Goal: Task Accomplishment & Management: Use online tool/utility

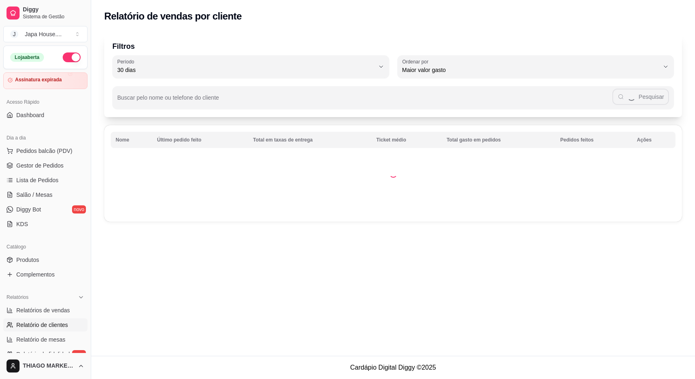
select select "30"
select select "HIGHEST_TOTAL_SPENT_WITH_ORDERS"
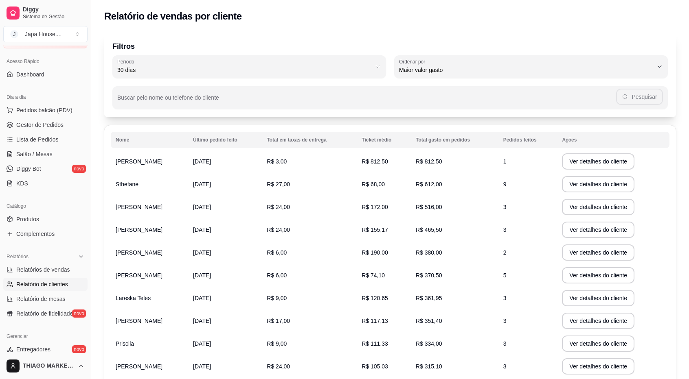
click at [472, 70] on span "Maior valor gasto" at bounding box center [526, 70] width 254 height 8
click at [447, 131] on span "Último pedido feito" at bounding box center [527, 129] width 242 height 8
type input "LAST_ORDER_MADE_AT"
select select "LAST_ORDER_MADE_AT"
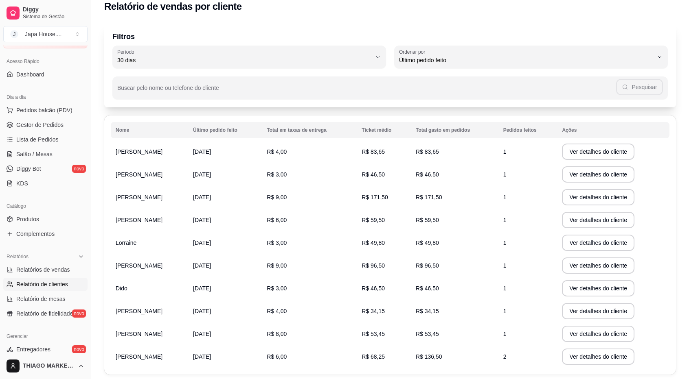
scroll to position [0, 0]
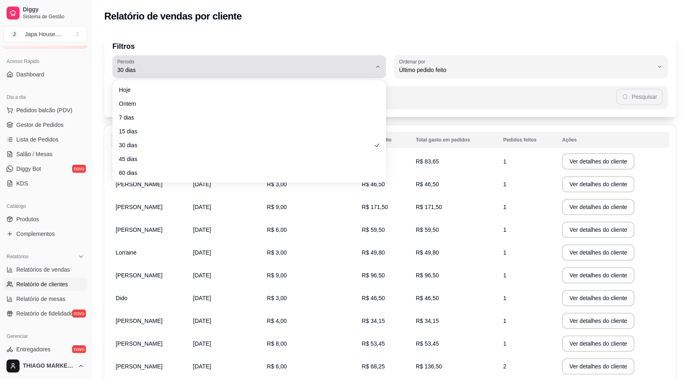
click at [321, 75] on button "Período 30 dias" at bounding box center [249, 66] width 274 height 23
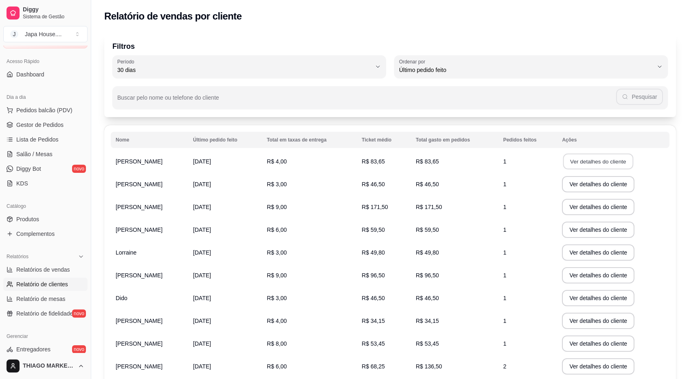
click at [611, 158] on button "Ver detalhes do cliente" at bounding box center [598, 162] width 70 height 16
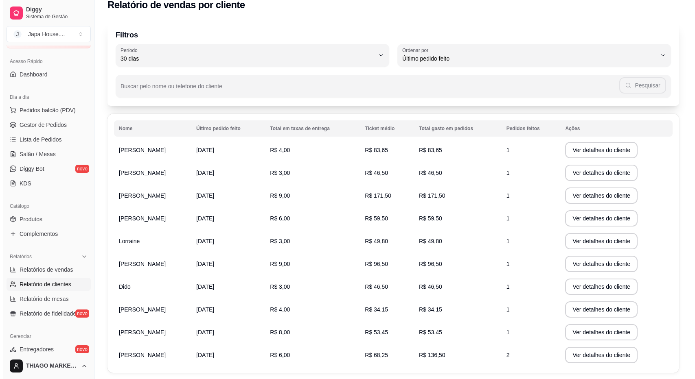
scroll to position [59, 0]
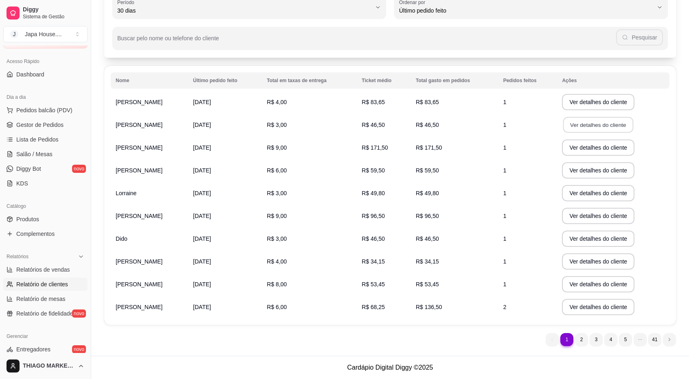
click at [606, 122] on button "Ver detalhes do cliente" at bounding box center [598, 125] width 70 height 16
click at [593, 146] on button "Ver detalhes do cliente" at bounding box center [598, 148] width 72 height 16
click at [592, 174] on button "Ver detalhes do cliente" at bounding box center [598, 171] width 70 height 16
click at [602, 188] on button "Ver detalhes do cliente" at bounding box center [598, 194] width 70 height 16
click at [592, 219] on button "Ver detalhes do cliente" at bounding box center [598, 216] width 72 height 16
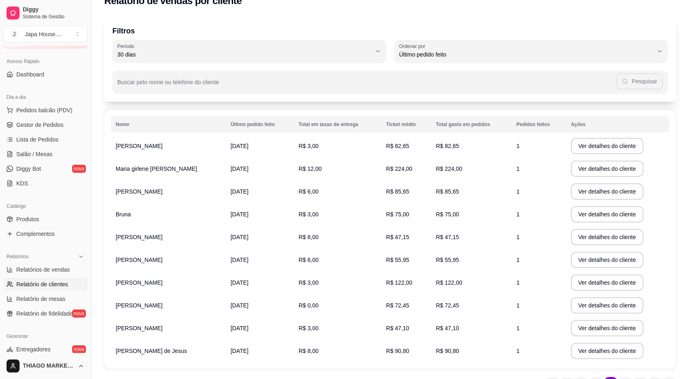
scroll to position [0, 0]
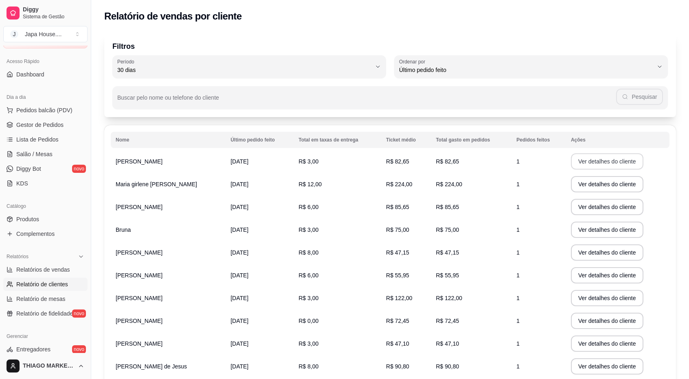
click at [590, 161] on button "Ver detalhes do cliente" at bounding box center [607, 161] width 72 height 16
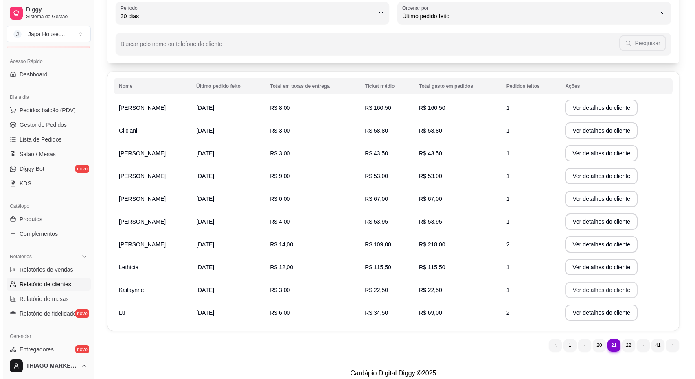
scroll to position [59, 0]
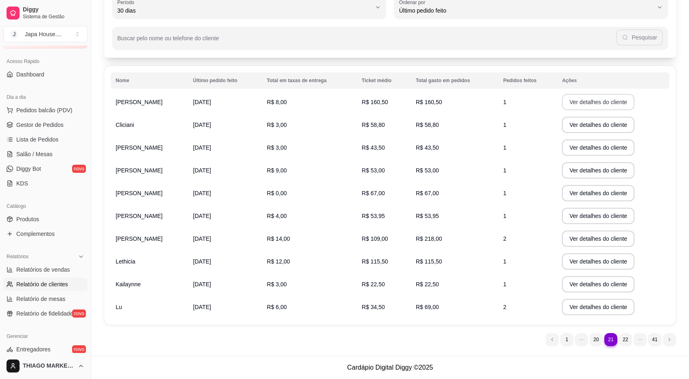
click at [579, 101] on button "Ver detalhes do cliente" at bounding box center [598, 102] width 72 height 16
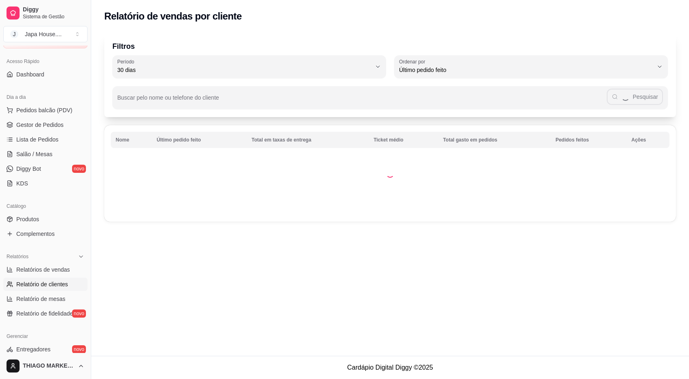
scroll to position [0, 0]
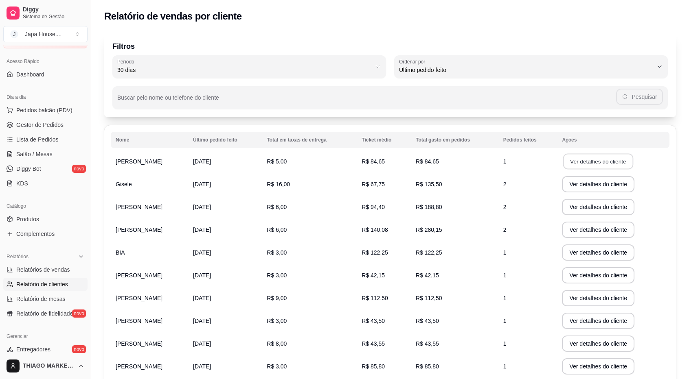
click at [591, 162] on button "Ver detalhes do cliente" at bounding box center [598, 162] width 70 height 16
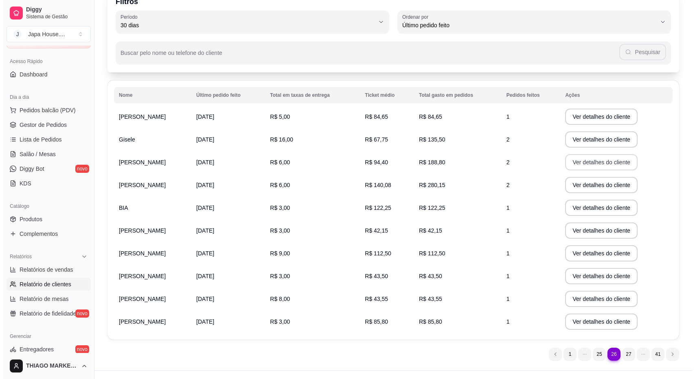
scroll to position [59, 0]
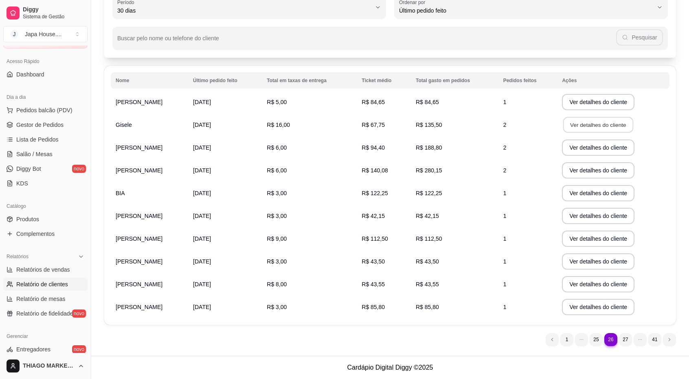
click at [601, 127] on button "Ver detalhes do cliente" at bounding box center [598, 125] width 70 height 16
click at [598, 149] on button "Ver detalhes do cliente" at bounding box center [598, 148] width 72 height 16
click at [583, 180] on td "Ver detalhes do cliente" at bounding box center [613, 170] width 112 height 23
click at [586, 171] on button "Ver detalhes do cliente" at bounding box center [598, 170] width 72 height 16
click at [597, 202] on td "Ver detalhes do cliente" at bounding box center [613, 193] width 112 height 23
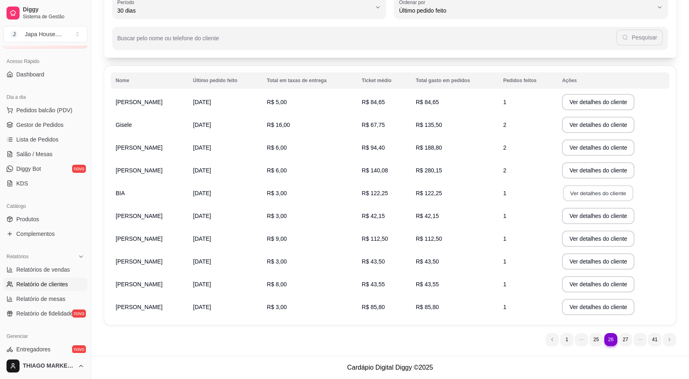
click at [601, 196] on button "Ver detalhes do cliente" at bounding box center [598, 194] width 70 height 16
click at [596, 219] on button "Ver detalhes do cliente" at bounding box center [598, 216] width 70 height 16
click at [587, 242] on button "Ver detalhes do cliente" at bounding box center [598, 239] width 72 height 16
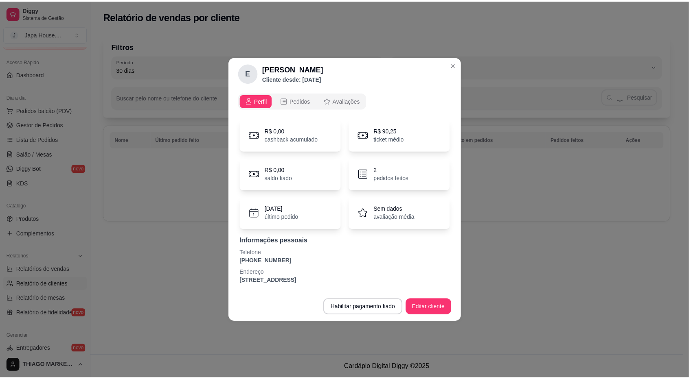
scroll to position [0, 0]
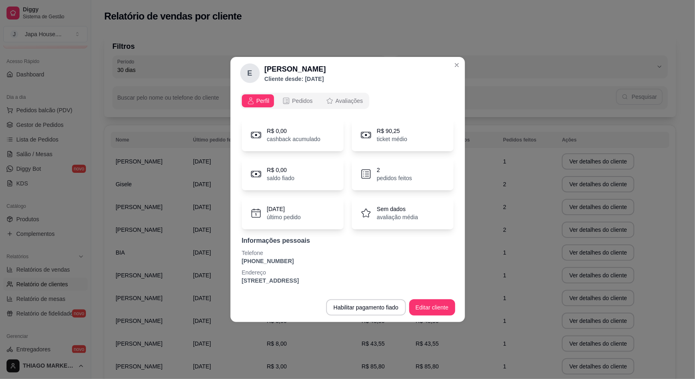
click at [462, 69] on header "E [PERSON_NAME] desde: [DATE]" at bounding box center [347, 73] width 234 height 33
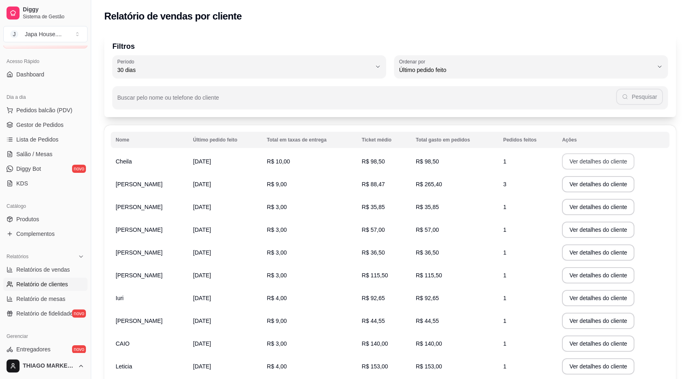
click at [580, 162] on button "Ver detalhes do cliente" at bounding box center [598, 161] width 72 height 16
click at [238, 81] on div "Buscar pelo nome ou telefone do cliente Pesquisar" at bounding box center [389, 93] width 555 height 31
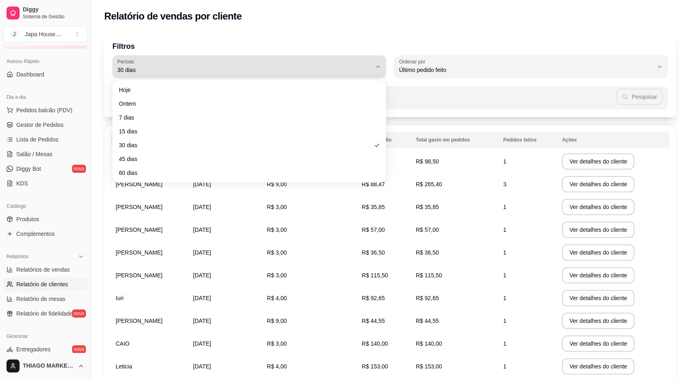
click at [240, 66] on span "30 dias" at bounding box center [244, 70] width 254 height 8
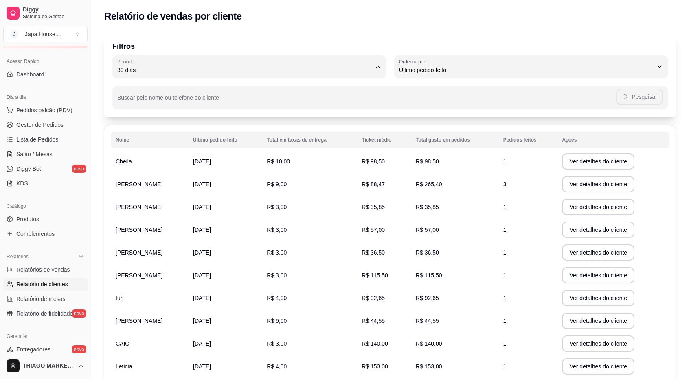
click at [132, 173] on span "60 dias" at bounding box center [245, 169] width 242 height 8
type input "60"
select select "60"
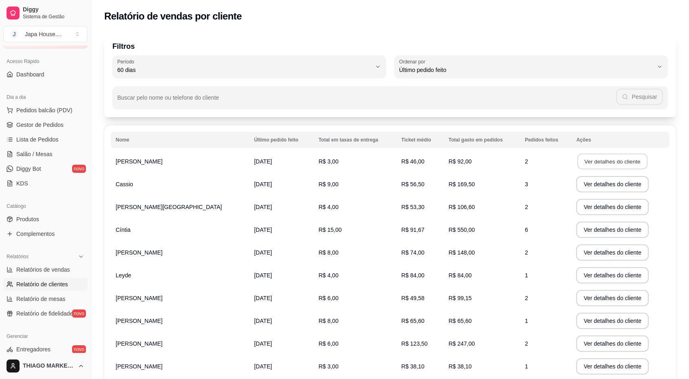
click at [585, 162] on button "Ver detalhes do cliente" at bounding box center [612, 162] width 70 height 16
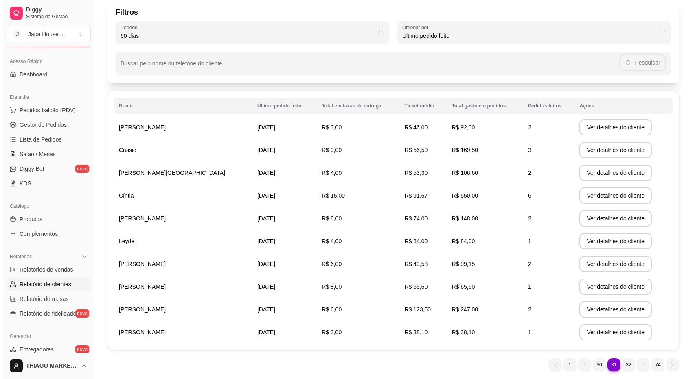
scroll to position [41, 0]
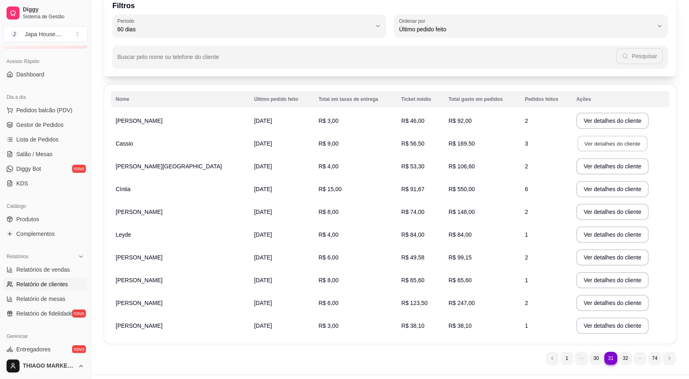
click at [598, 150] on button "Ver detalhes do cliente" at bounding box center [612, 144] width 70 height 16
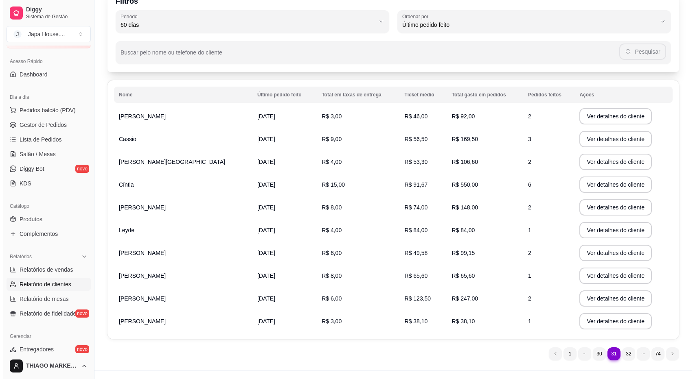
scroll to position [59, 0]
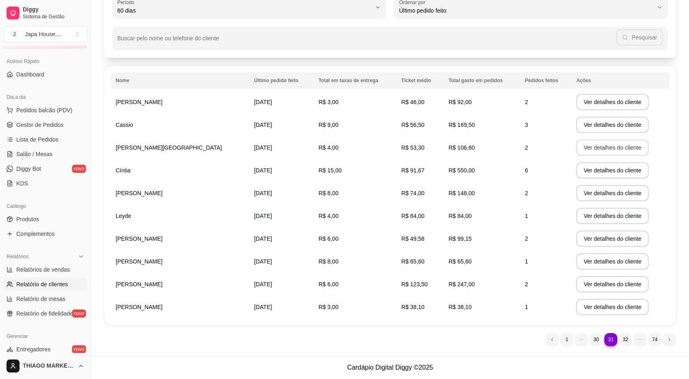
click at [594, 148] on button "Ver detalhes do cliente" at bounding box center [612, 148] width 72 height 16
click at [600, 171] on button "Ver detalhes do cliente" at bounding box center [612, 170] width 72 height 16
click at [583, 193] on button "Ver detalhes do cliente" at bounding box center [612, 193] width 72 height 16
click at [602, 220] on button "Ver detalhes do cliente" at bounding box center [612, 216] width 70 height 16
click at [596, 241] on button "Ver detalhes do cliente" at bounding box center [612, 239] width 72 height 16
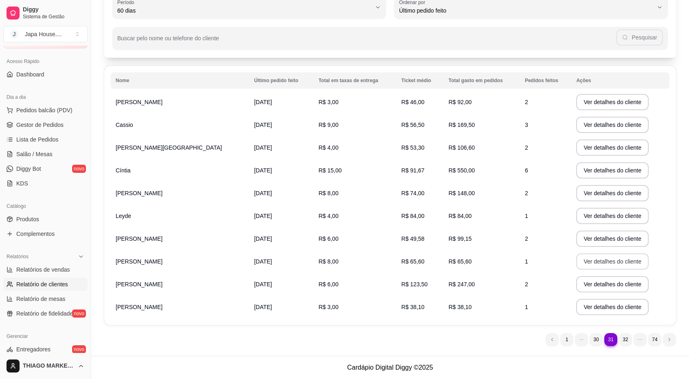
click at [603, 264] on button "Ver detalhes do cliente" at bounding box center [612, 262] width 72 height 16
click at [592, 285] on button "Ver detalhes do cliente" at bounding box center [612, 285] width 70 height 16
click at [578, 307] on button "Ver detalhes do cliente" at bounding box center [612, 308] width 70 height 16
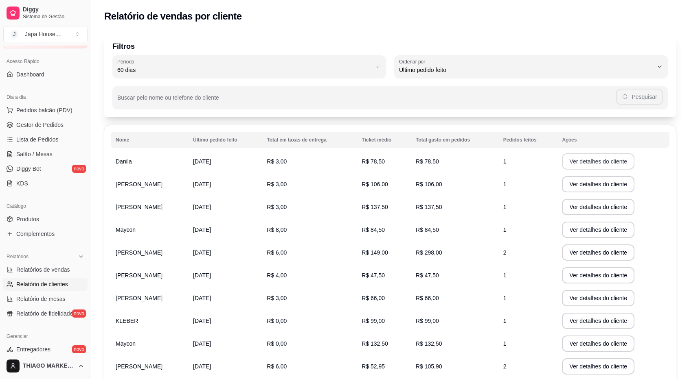
click at [589, 161] on button "Ver detalhes do cliente" at bounding box center [598, 161] width 72 height 16
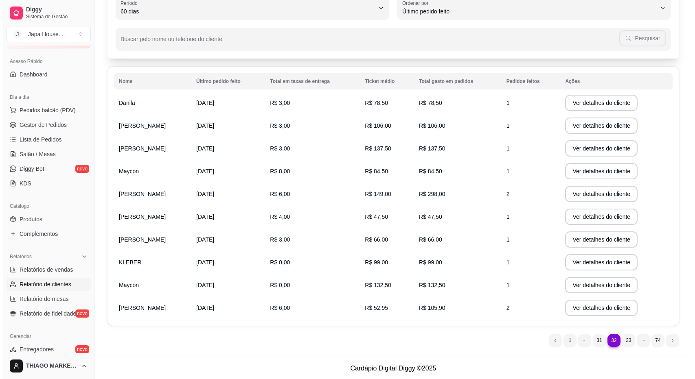
scroll to position [59, 0]
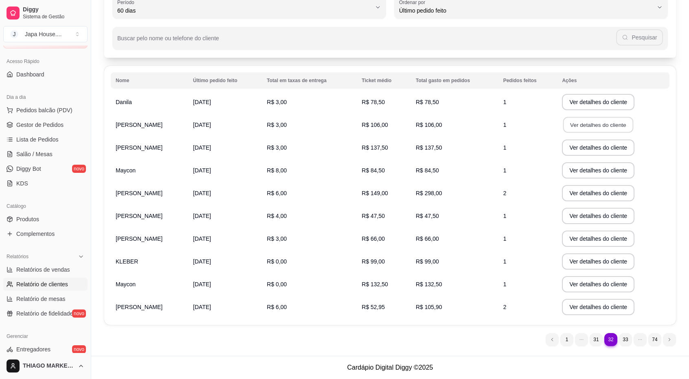
click at [596, 123] on button "Ver detalhes do cliente" at bounding box center [598, 125] width 70 height 16
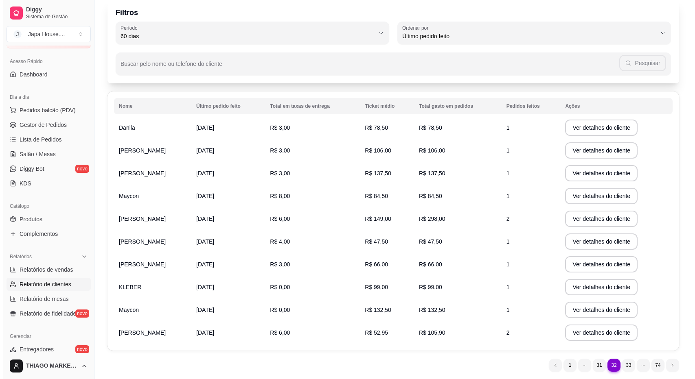
scroll to position [41, 0]
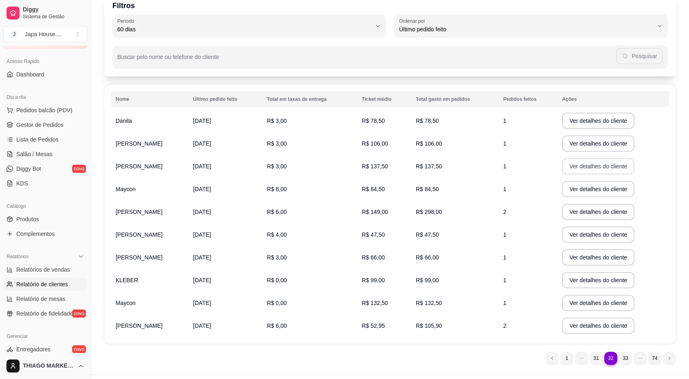
click at [600, 167] on button "Ver detalhes do cliente" at bounding box center [598, 166] width 72 height 16
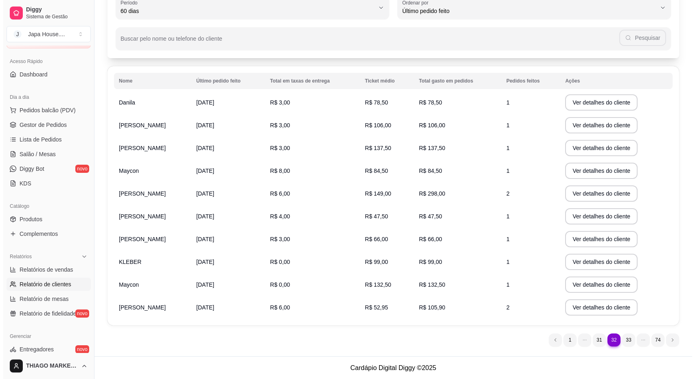
scroll to position [59, 0]
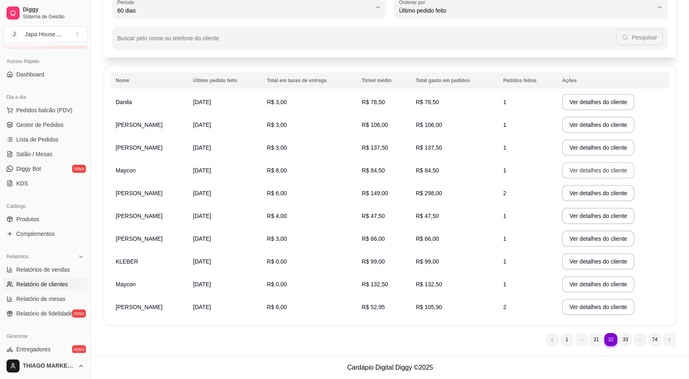
click at [610, 175] on button "Ver detalhes do cliente" at bounding box center [598, 170] width 72 height 16
click at [598, 195] on button "Ver detalhes do cliente" at bounding box center [598, 194] width 70 height 16
click at [616, 219] on button "Ver detalhes do cliente" at bounding box center [598, 216] width 70 height 16
click at [595, 238] on button "Ver detalhes do cliente" at bounding box center [598, 239] width 72 height 16
click at [610, 266] on button "Ver detalhes do cliente" at bounding box center [598, 262] width 70 height 16
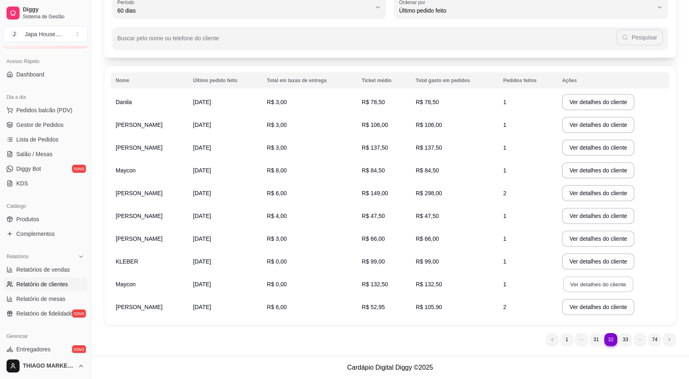
click at [614, 286] on button "Ver detalhes do cliente" at bounding box center [598, 285] width 70 height 16
click at [647, 308] on td "Ver detalhes do cliente" at bounding box center [613, 307] width 112 height 23
click at [607, 306] on button "Ver detalhes do cliente" at bounding box center [598, 307] width 72 height 16
click at [594, 98] on button "Ver detalhes do cliente" at bounding box center [598, 102] width 72 height 16
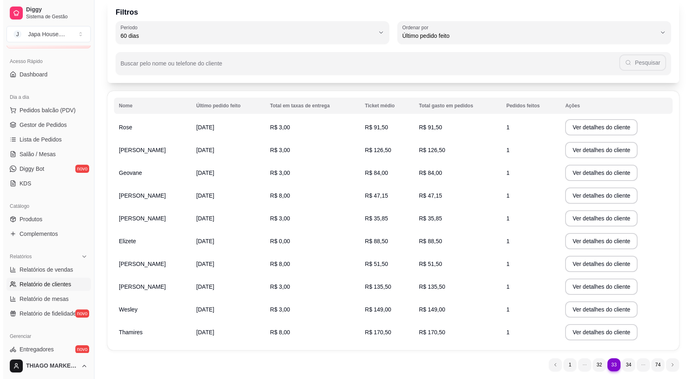
scroll to position [41, 0]
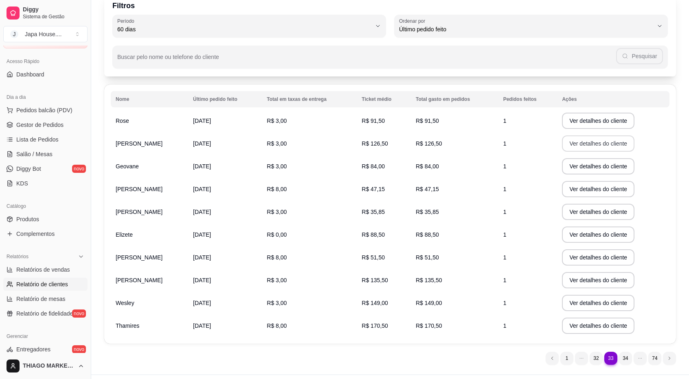
click at [609, 141] on button "Ver detalhes do cliente" at bounding box center [598, 144] width 72 height 16
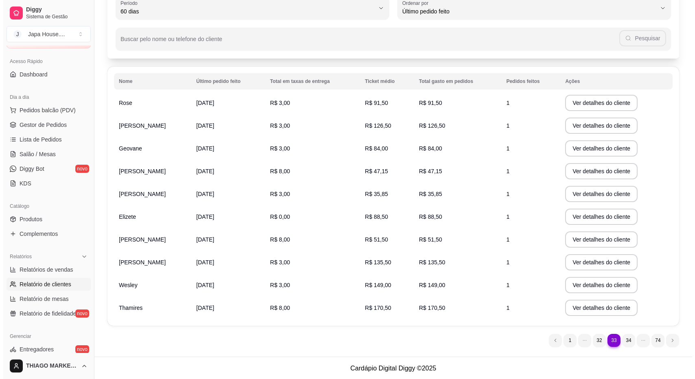
scroll to position [59, 0]
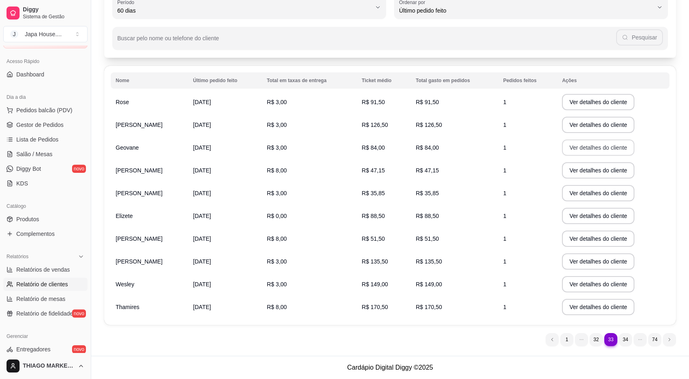
click at [602, 151] on button "Ver detalhes do cliente" at bounding box center [598, 148] width 72 height 16
click at [576, 169] on button "Ver detalhes do cliente" at bounding box center [598, 170] width 72 height 16
click at [602, 198] on button "Ver detalhes do cliente" at bounding box center [598, 193] width 72 height 16
click at [585, 213] on button "Ver detalhes do cliente" at bounding box center [598, 216] width 72 height 16
click at [585, 240] on button "Ver detalhes do cliente" at bounding box center [598, 239] width 70 height 16
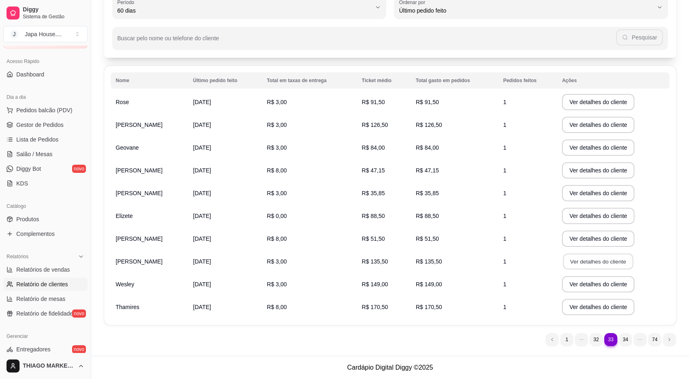
click at [571, 264] on button "Ver detalhes do cliente" at bounding box center [598, 262] width 70 height 16
click at [591, 289] on button "Ver detalhes do cliente" at bounding box center [598, 285] width 70 height 16
click at [603, 311] on button "Ver detalhes do cliente" at bounding box center [598, 308] width 70 height 16
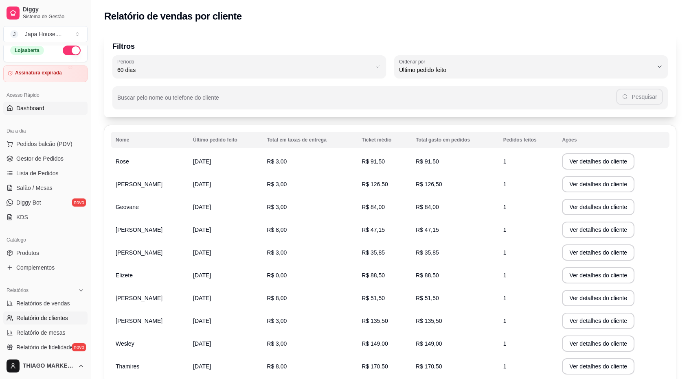
scroll to position [0, 0]
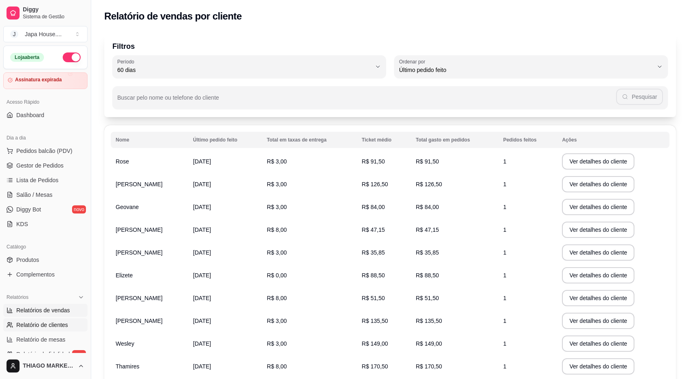
click at [61, 308] on span "Relatórios de vendas" at bounding box center [43, 311] width 54 height 8
select select "ALL"
select select "0"
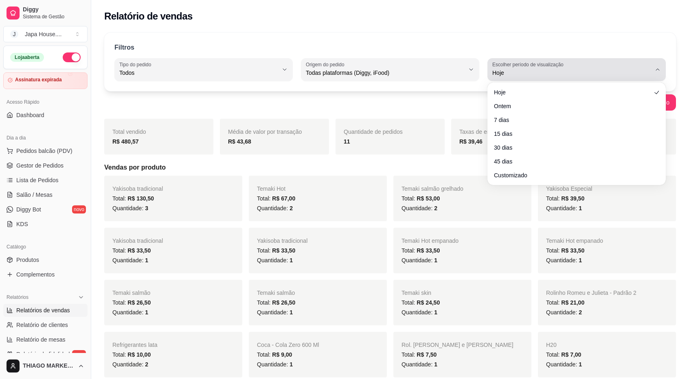
click at [554, 71] on span "Hoje" at bounding box center [571, 73] width 159 height 8
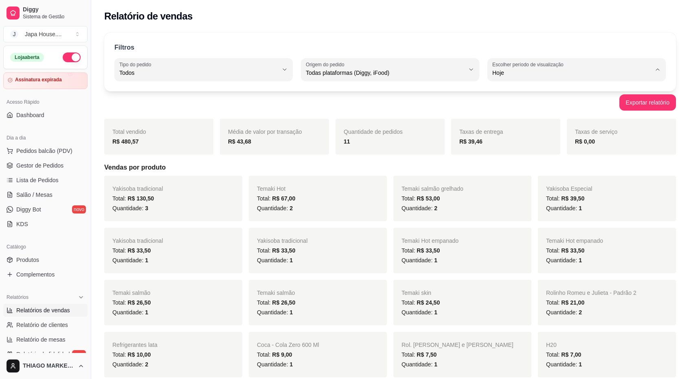
click at [528, 178] on li "Customizado" at bounding box center [576, 172] width 165 height 13
type input "-1"
select select "-1"
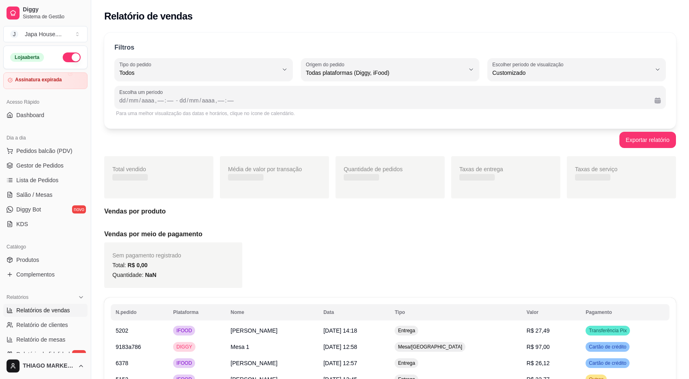
scroll to position [7, 0]
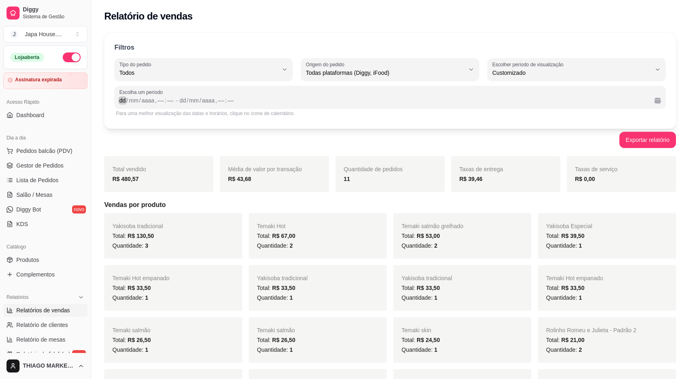
click at [123, 98] on div "dd" at bounding box center [122, 100] width 8 height 8
click at [318, 144] on div "Exportar relatório" at bounding box center [389, 140] width 571 height 16
click at [121, 100] on div "10" at bounding box center [122, 100] width 8 height 8
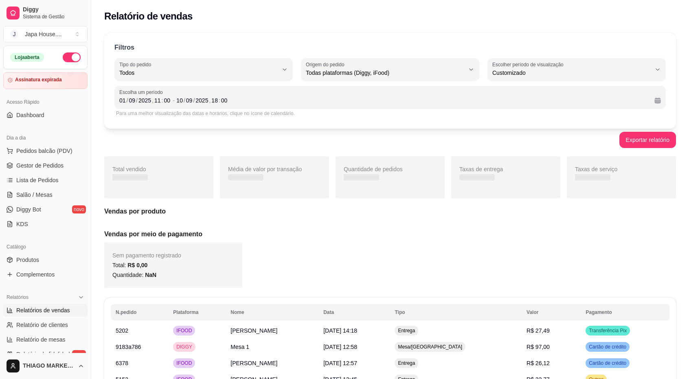
click at [158, 132] on div "Exportar relatório" at bounding box center [389, 140] width 571 height 16
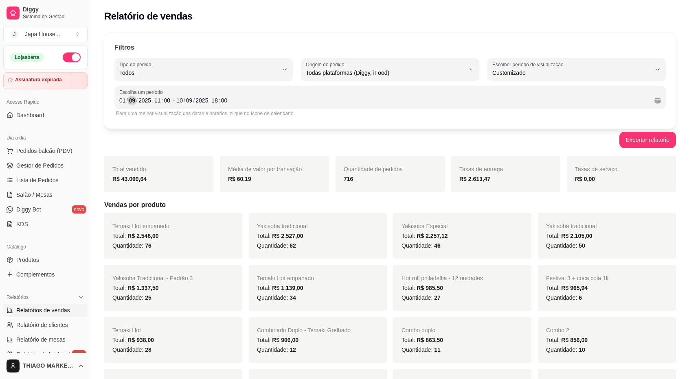
click at [136, 101] on div "/" at bounding box center [136, 100] width 3 height 8
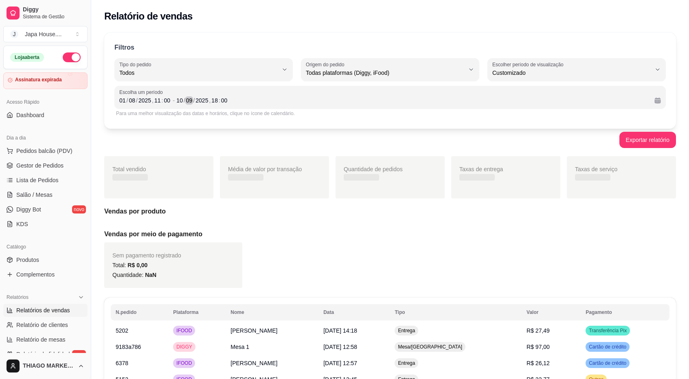
click at [190, 101] on div "09" at bounding box center [189, 100] width 8 height 8
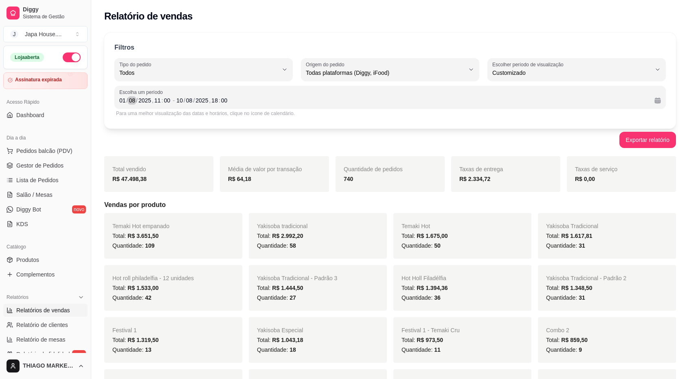
click at [134, 100] on div "08" at bounding box center [132, 100] width 8 height 8
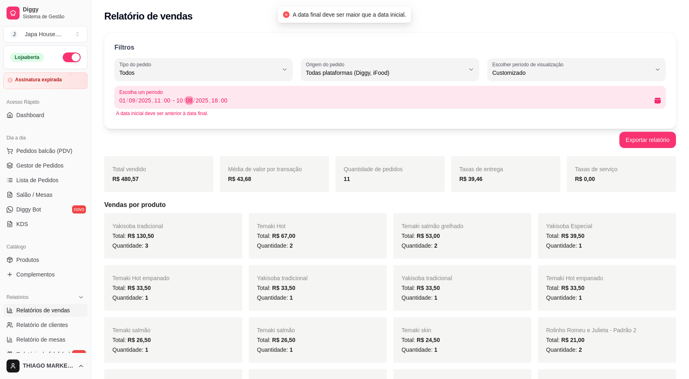
click at [190, 101] on div "08" at bounding box center [189, 100] width 8 height 8
